Goal: Information Seeking & Learning: Learn about a topic

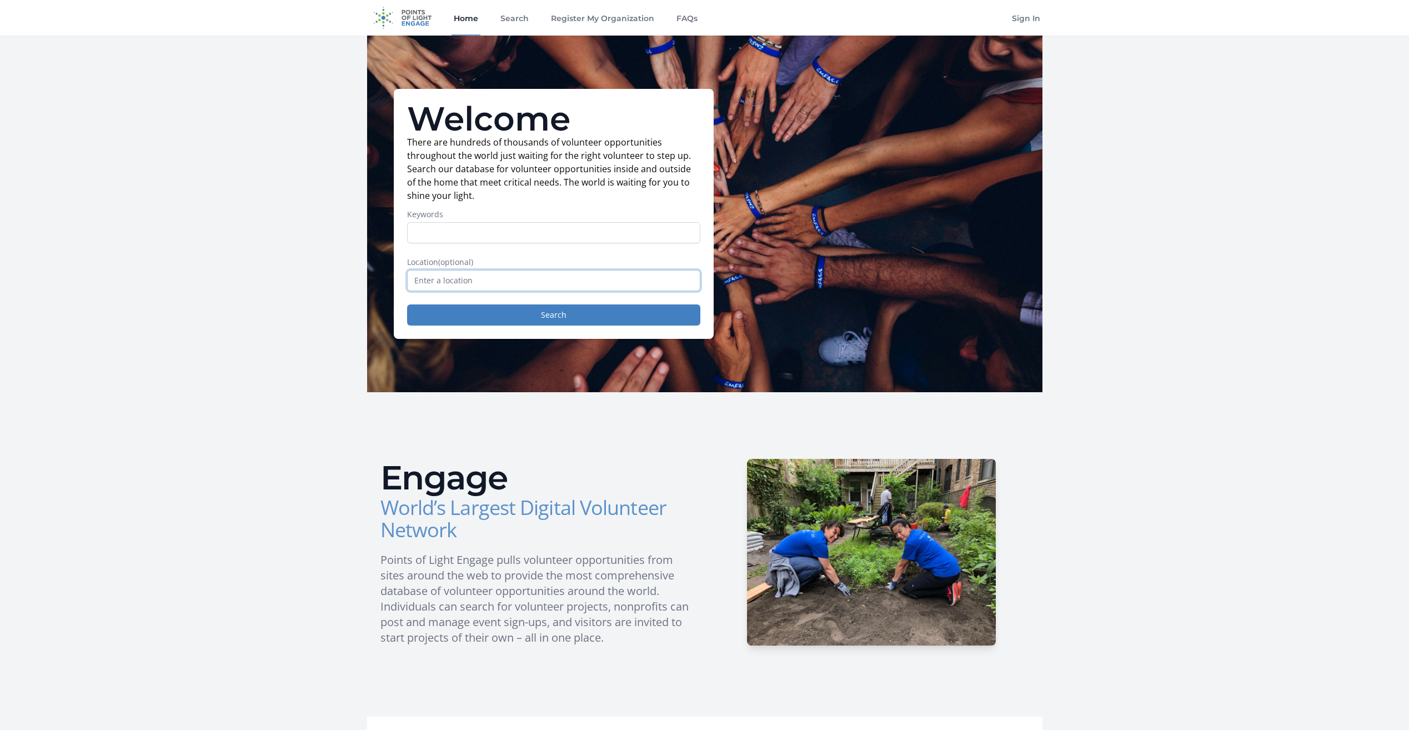
click at [489, 276] on input "text" at bounding box center [553, 280] width 293 height 21
click at [448, 228] on input "Keywords" at bounding box center [553, 232] width 293 height 21
type input "women"
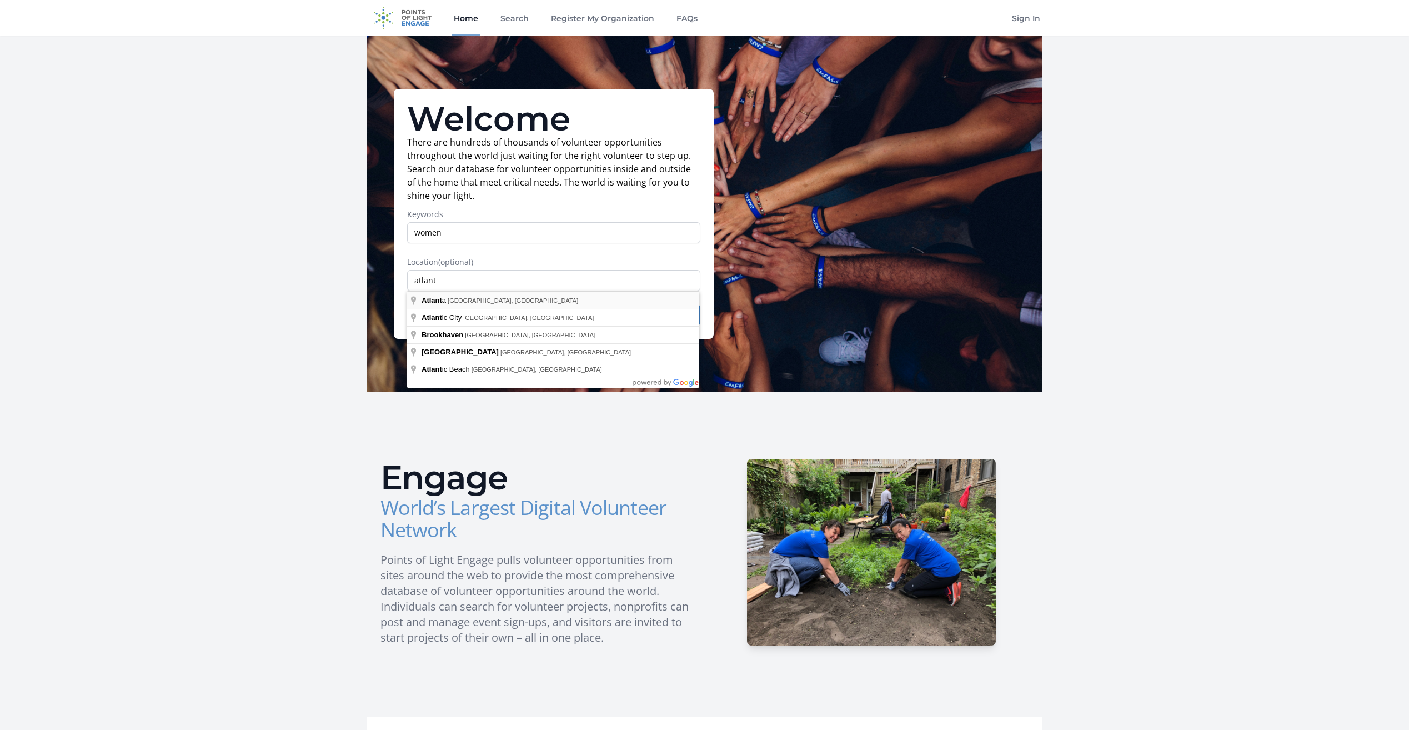
type input "[GEOGRAPHIC_DATA], [GEOGRAPHIC_DATA], [GEOGRAPHIC_DATA]"
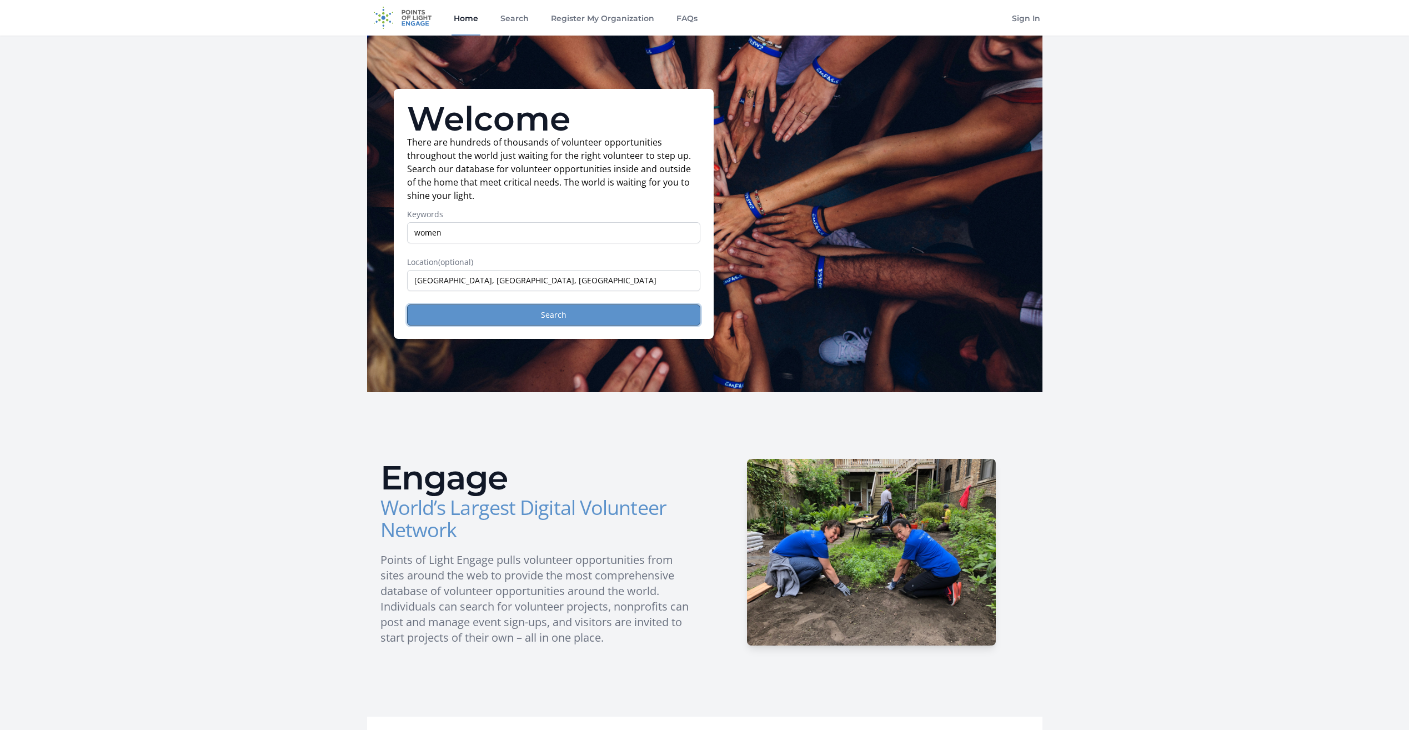
click at [562, 312] on button "Search" at bounding box center [553, 314] width 293 height 21
